Goal: Check status: Check status

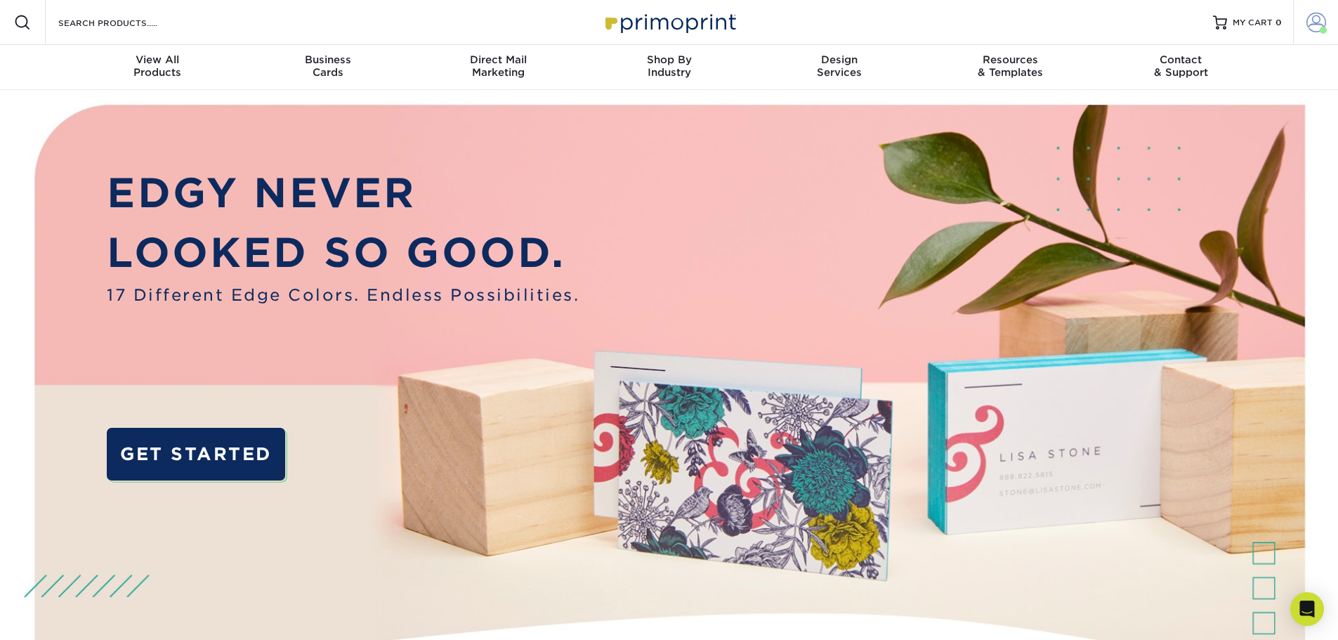
click at [1318, 24] on span at bounding box center [1316, 23] width 20 height 20
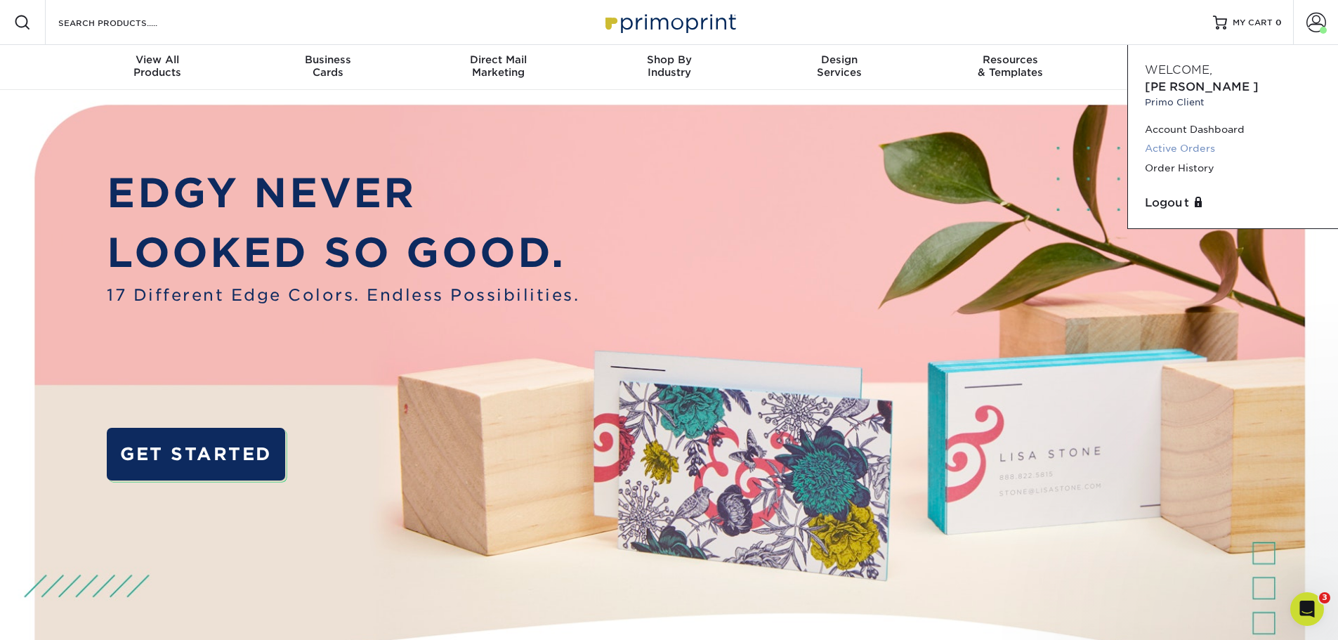
click at [1176, 139] on link "Active Orders" at bounding box center [1233, 148] width 176 height 19
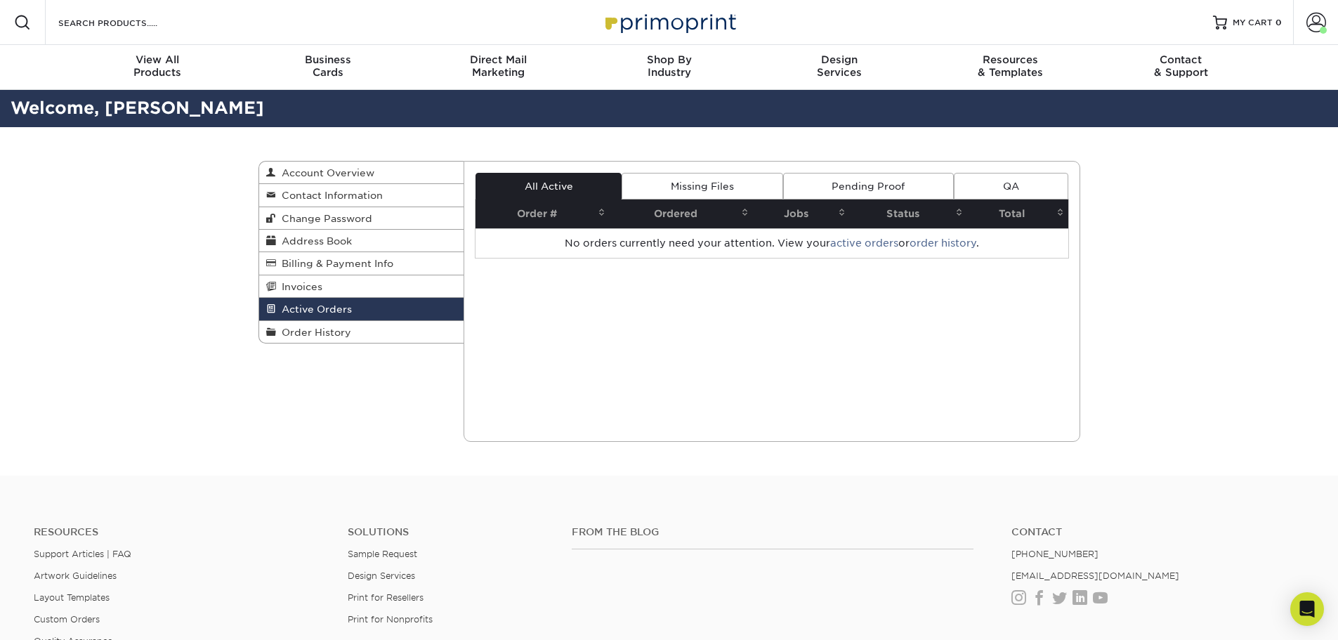
click at [310, 333] on span "Order History" at bounding box center [313, 332] width 75 height 11
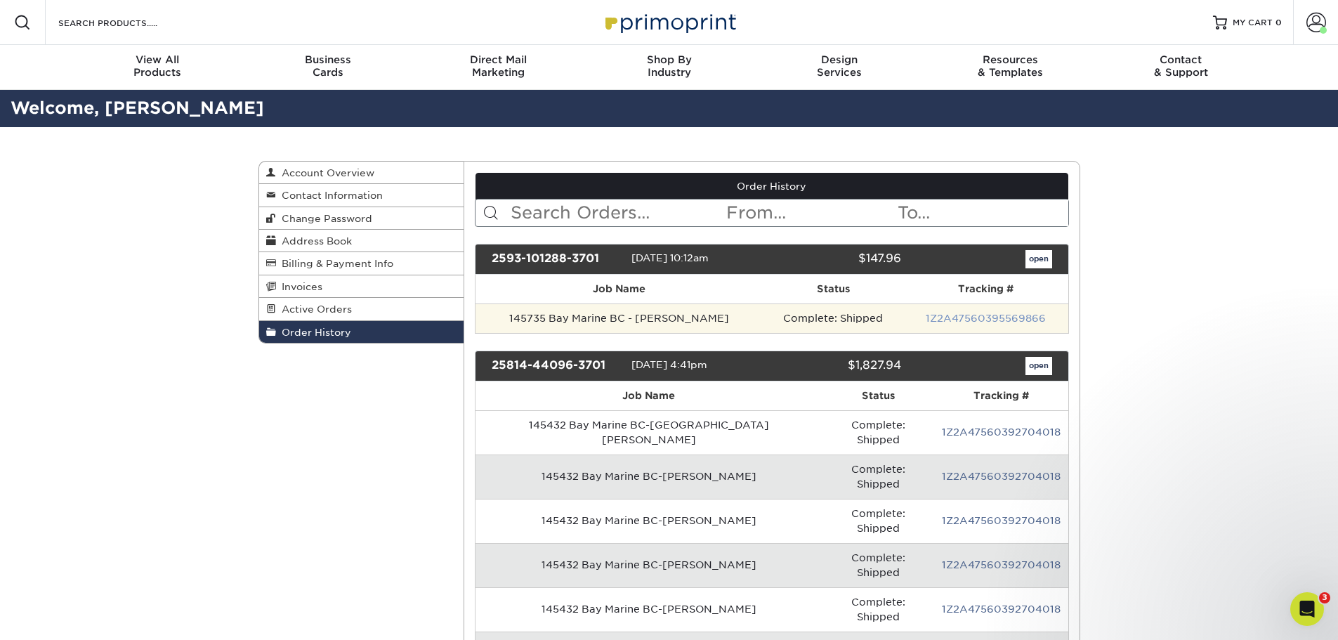
click at [962, 320] on link "1Z2A47560395569866" at bounding box center [986, 318] width 120 height 11
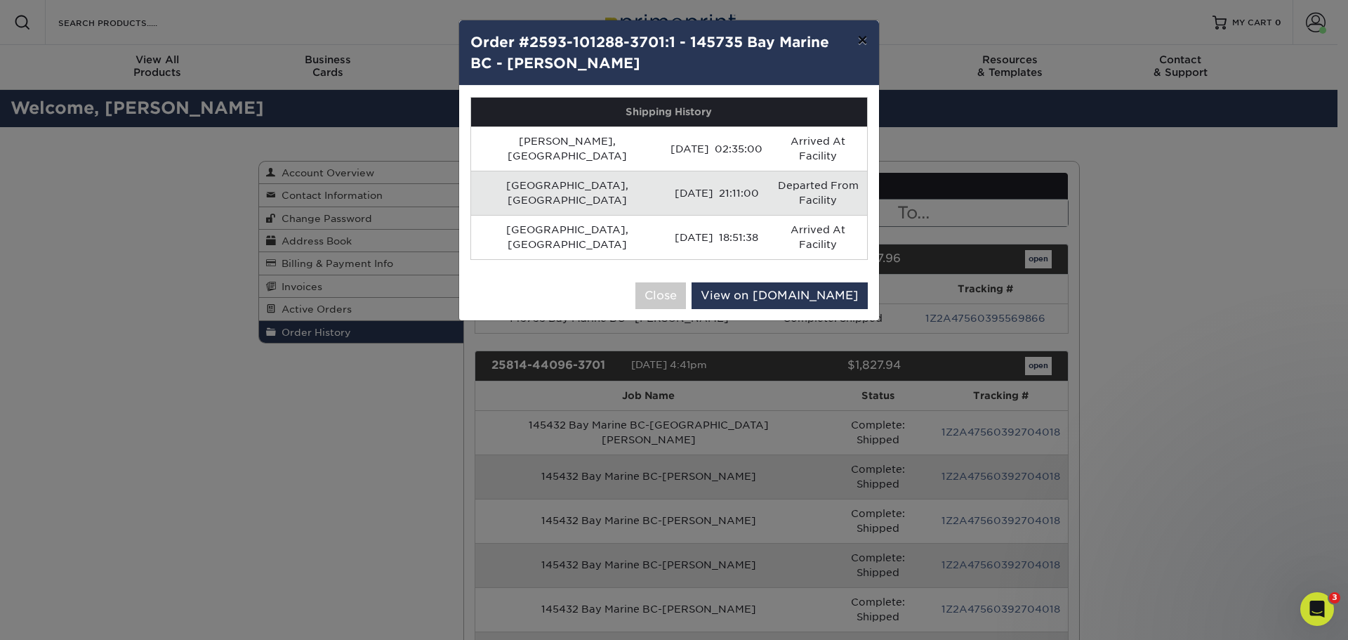
click at [865, 46] on button "×" at bounding box center [862, 39] width 32 height 39
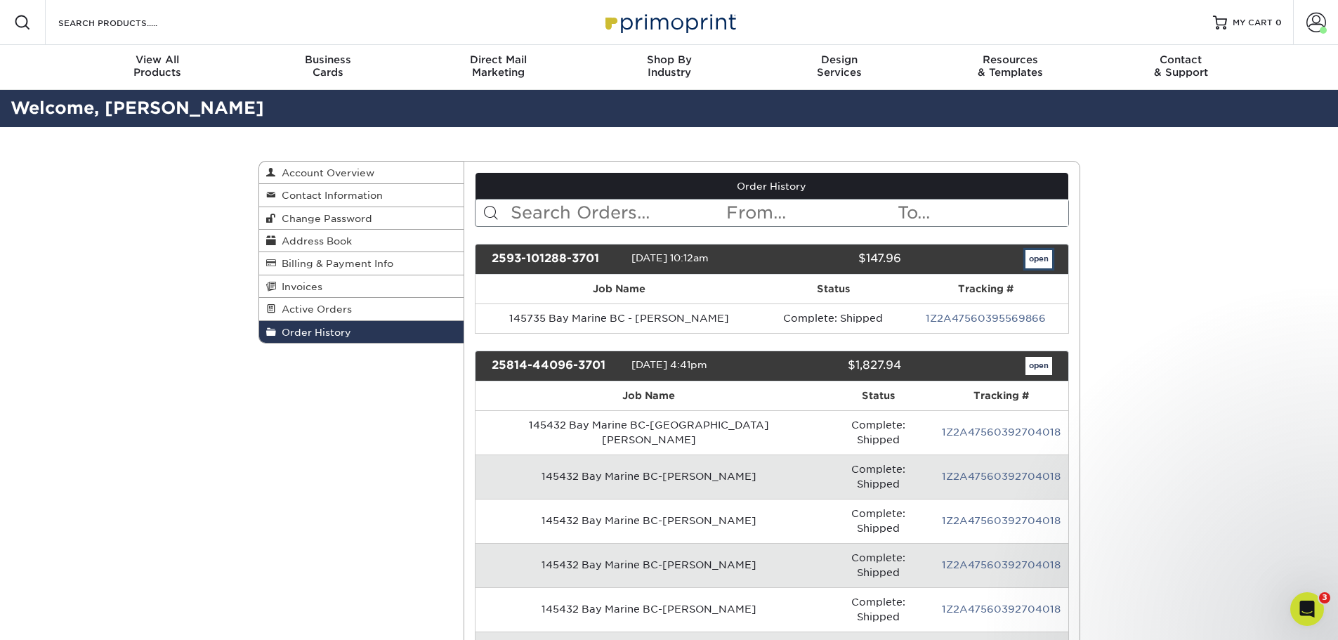
click at [1032, 259] on link "open" at bounding box center [1038, 259] width 27 height 18
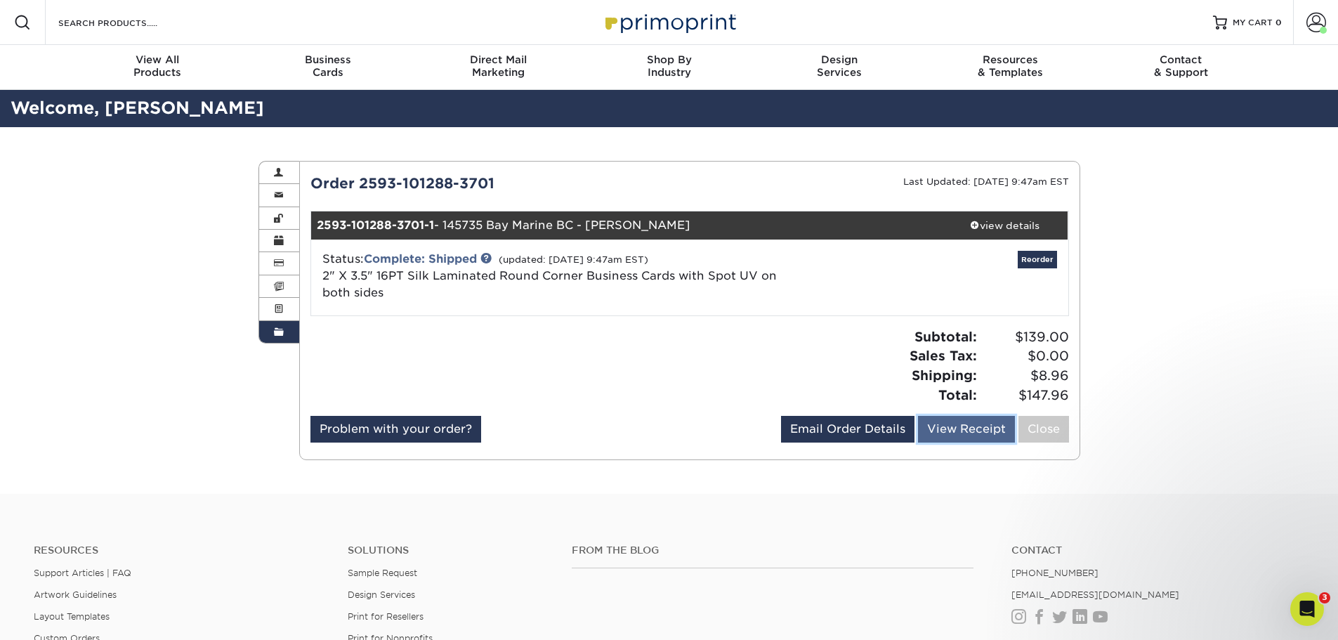
click at [985, 442] on link "View Receipt" at bounding box center [966, 429] width 97 height 27
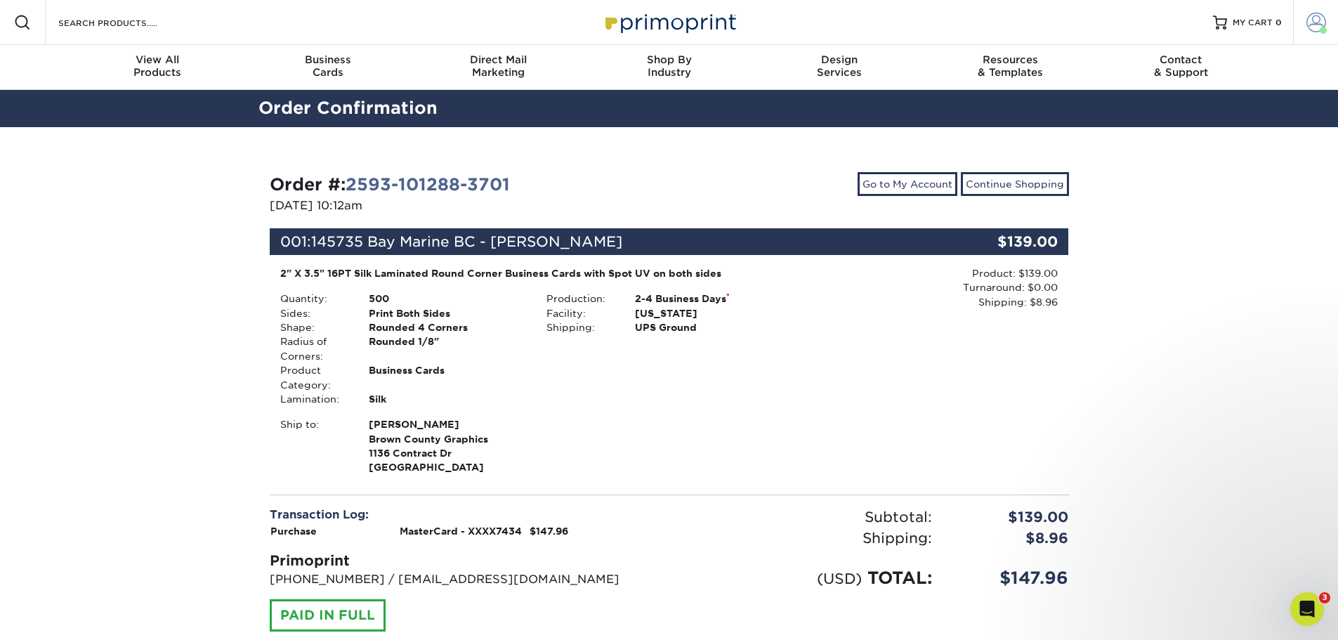
click at [1315, 20] on span at bounding box center [1316, 23] width 20 height 20
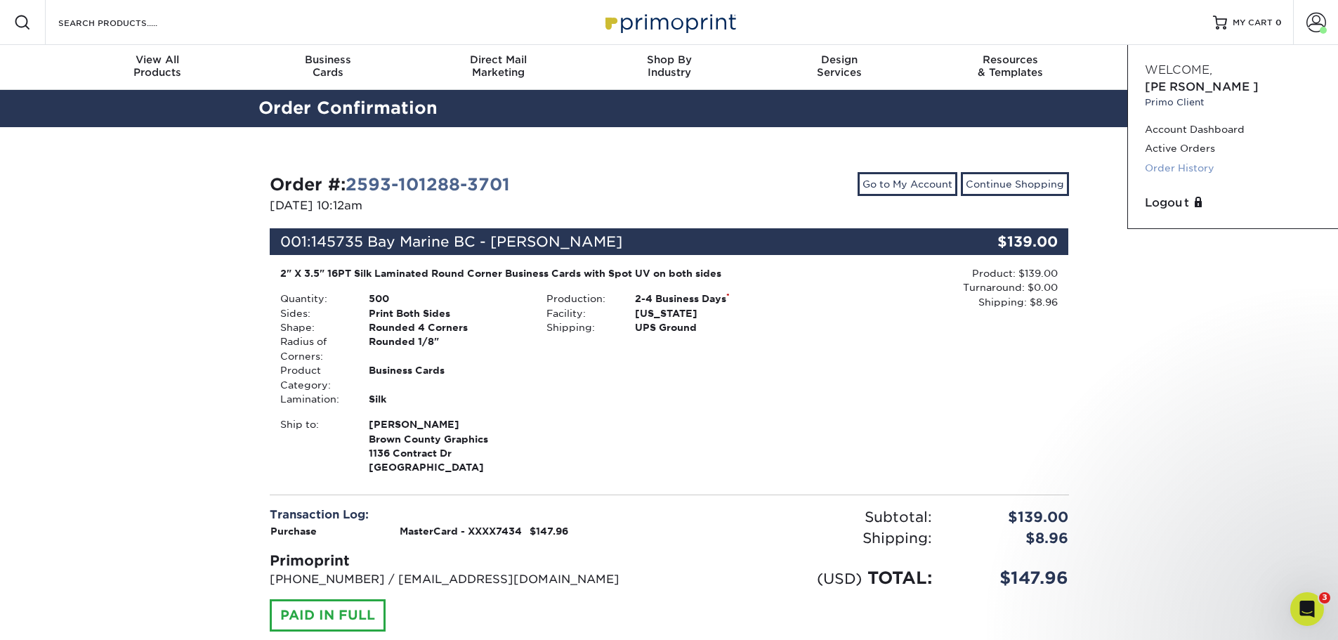
click at [1196, 159] on link "Order History" at bounding box center [1233, 168] width 176 height 19
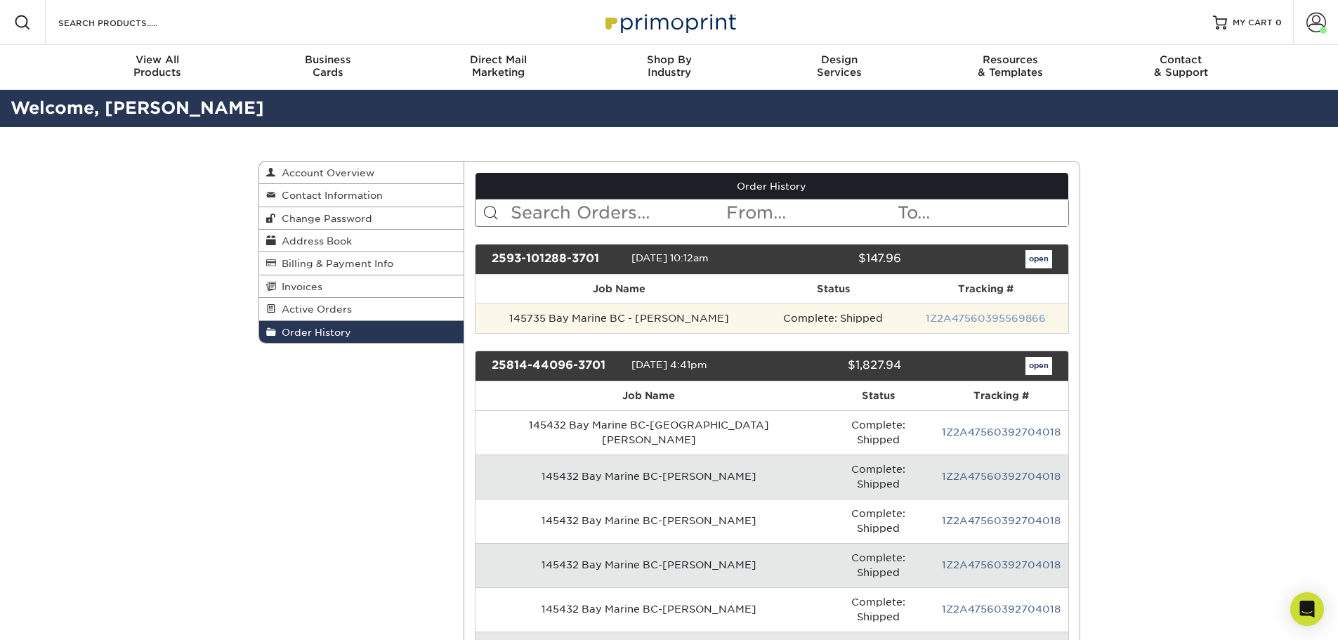
click at [957, 322] on link "1Z2A47560395569866" at bounding box center [986, 318] width 120 height 11
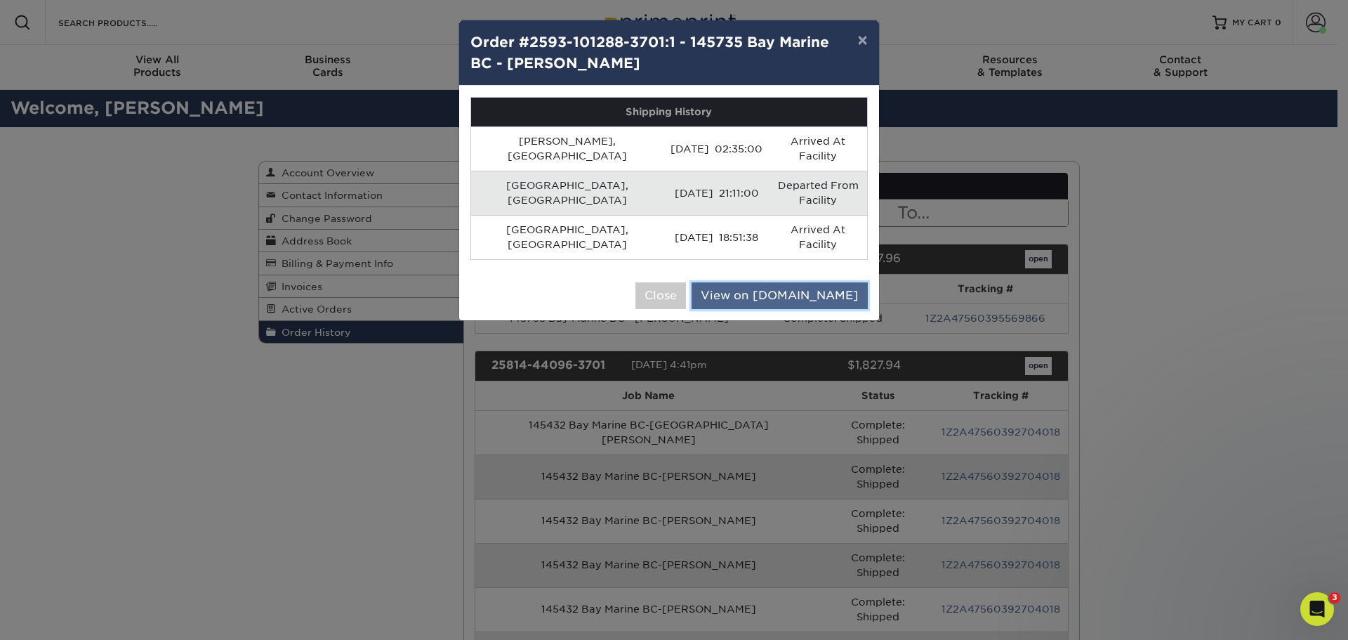
click at [775, 282] on link "View on UPS.com" at bounding box center [780, 295] width 176 height 27
click at [862, 37] on button "×" at bounding box center [862, 39] width 32 height 39
